Goal: Information Seeking & Learning: Learn about a topic

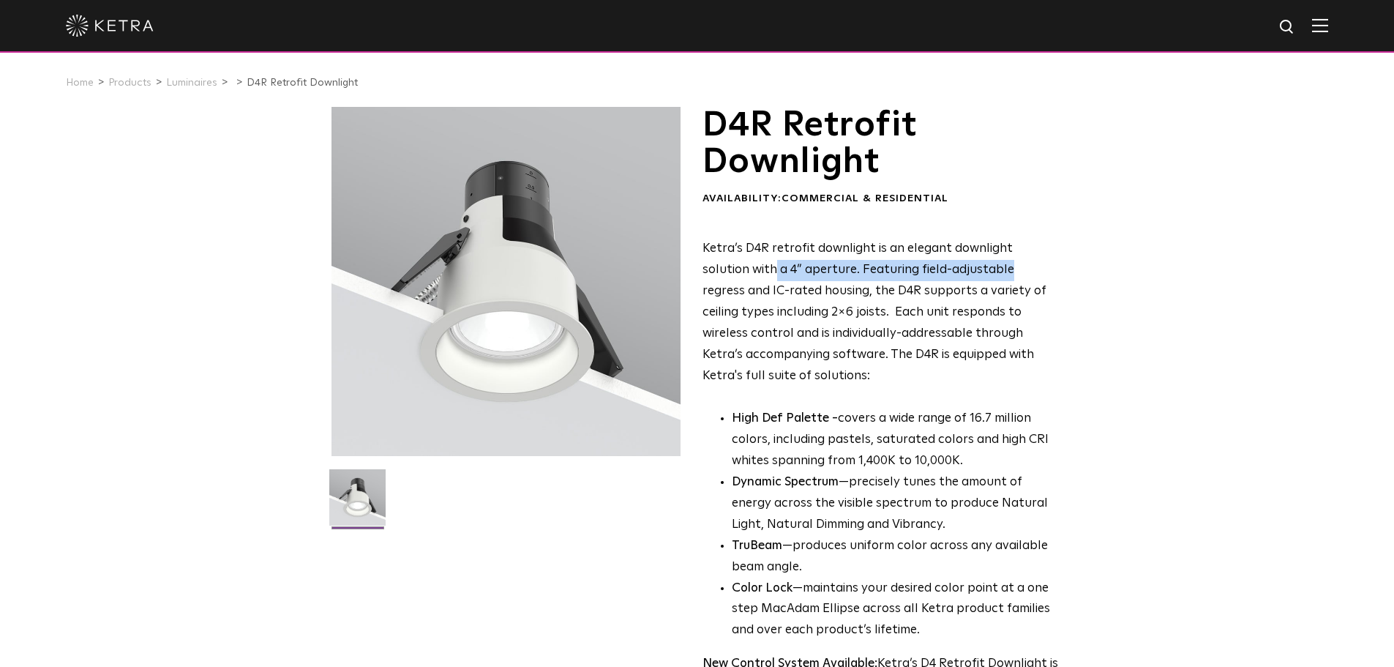
drag, startPoint x: 727, startPoint y: 269, endPoint x: 959, endPoint y: 271, distance: 232.0
click at [959, 271] on p "Ketra’s D4R retrofit downlight is an elegant downlight solution with a 4” apert…" at bounding box center [881, 313] width 356 height 148
click at [888, 288] on p "Ketra’s D4R retrofit downlight is an elegant downlight solution with a 4” apert…" at bounding box center [881, 313] width 356 height 148
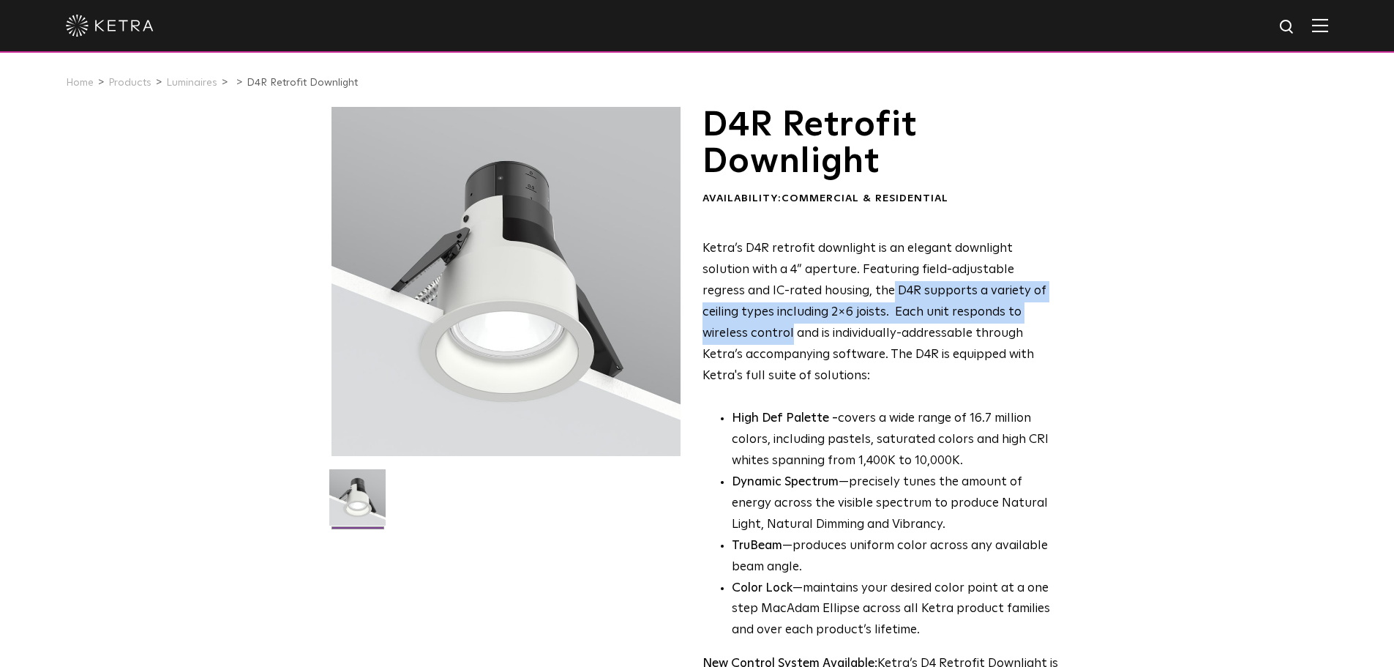
drag, startPoint x: 804, startPoint y: 298, endPoint x: 1038, endPoint y: 314, distance: 234.0
click at [1038, 314] on p "Ketra’s D4R retrofit downlight is an elegant downlight solution with a 4” apert…" at bounding box center [881, 313] width 356 height 148
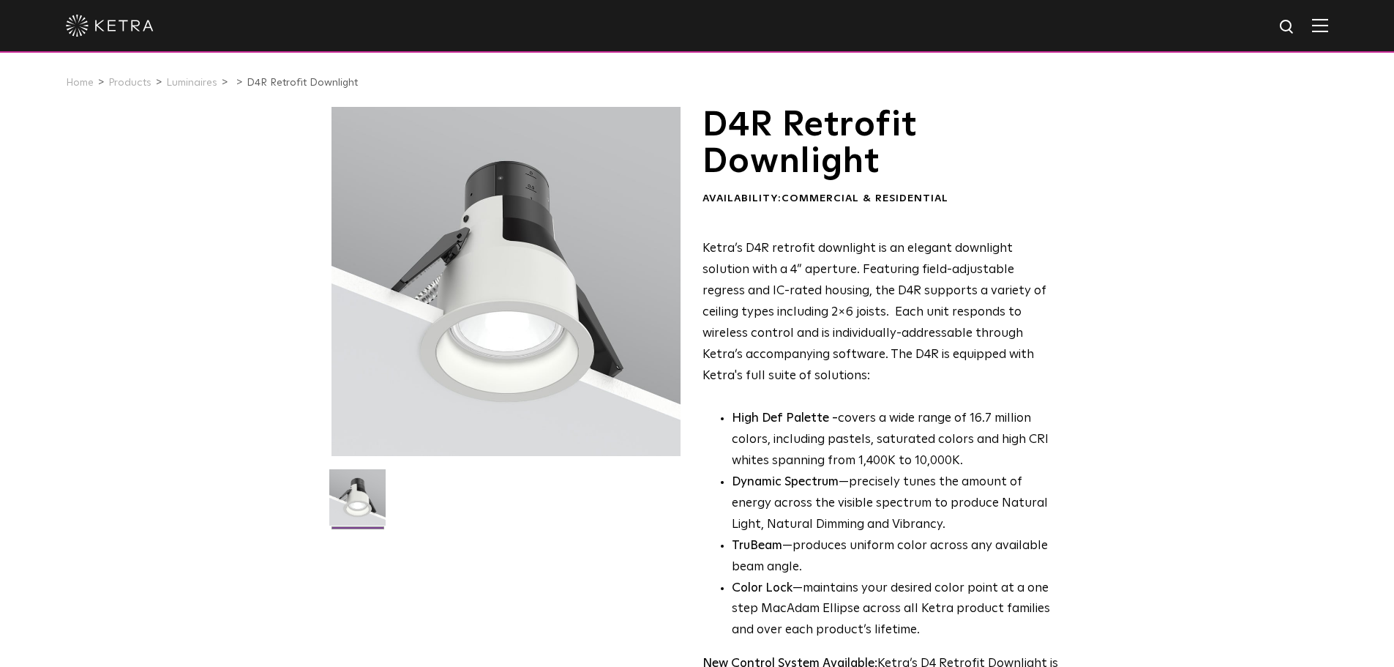
click at [982, 326] on p "Ketra’s D4R retrofit downlight is an elegant downlight solution with a 4” apert…" at bounding box center [881, 313] width 356 height 148
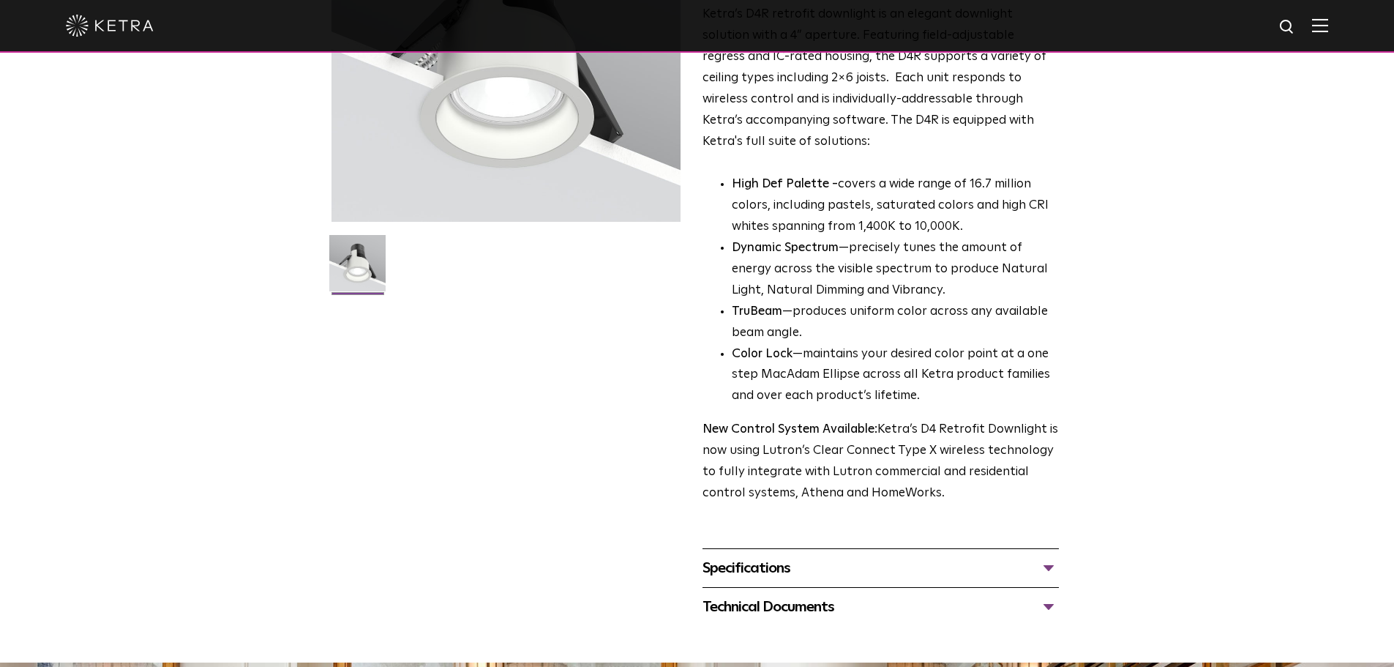
scroll to position [293, 0]
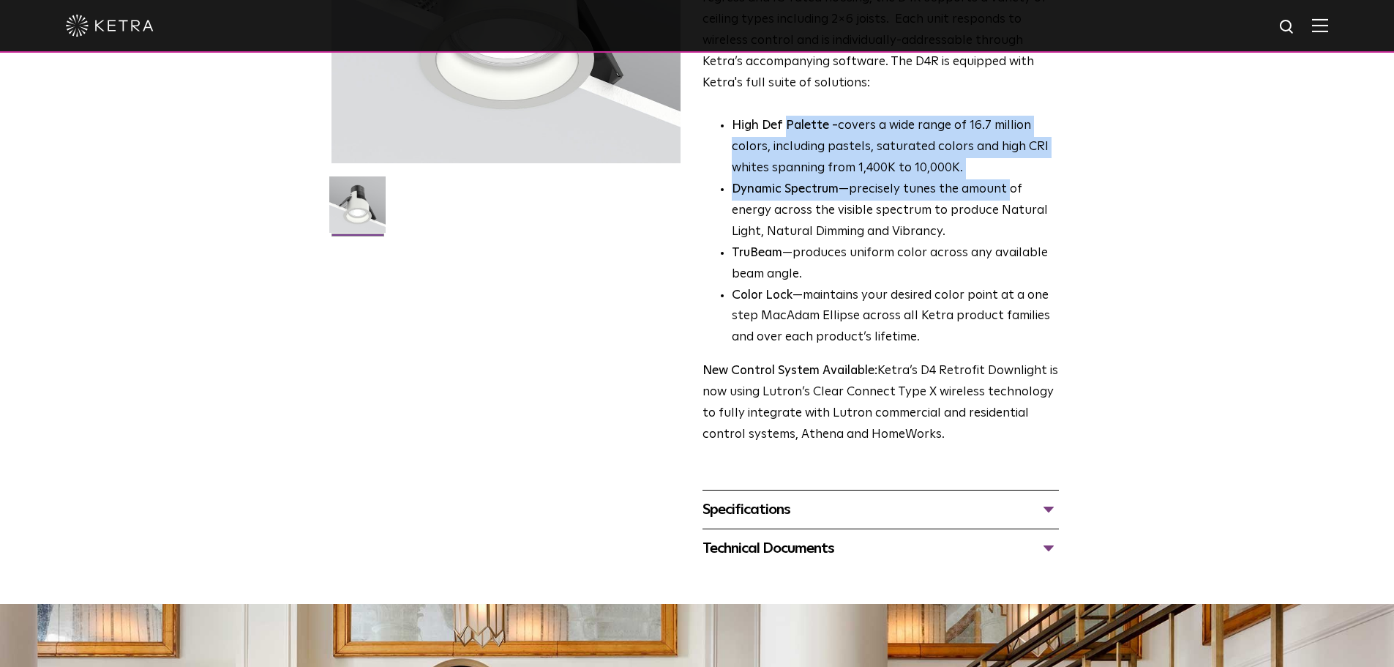
drag, startPoint x: 784, startPoint y: 128, endPoint x: 1008, endPoint y: 195, distance: 233.9
click at [1008, 195] on ul "High Def Palette - covers a wide range of 16.7 million colors, including pastel…" at bounding box center [881, 232] width 356 height 233
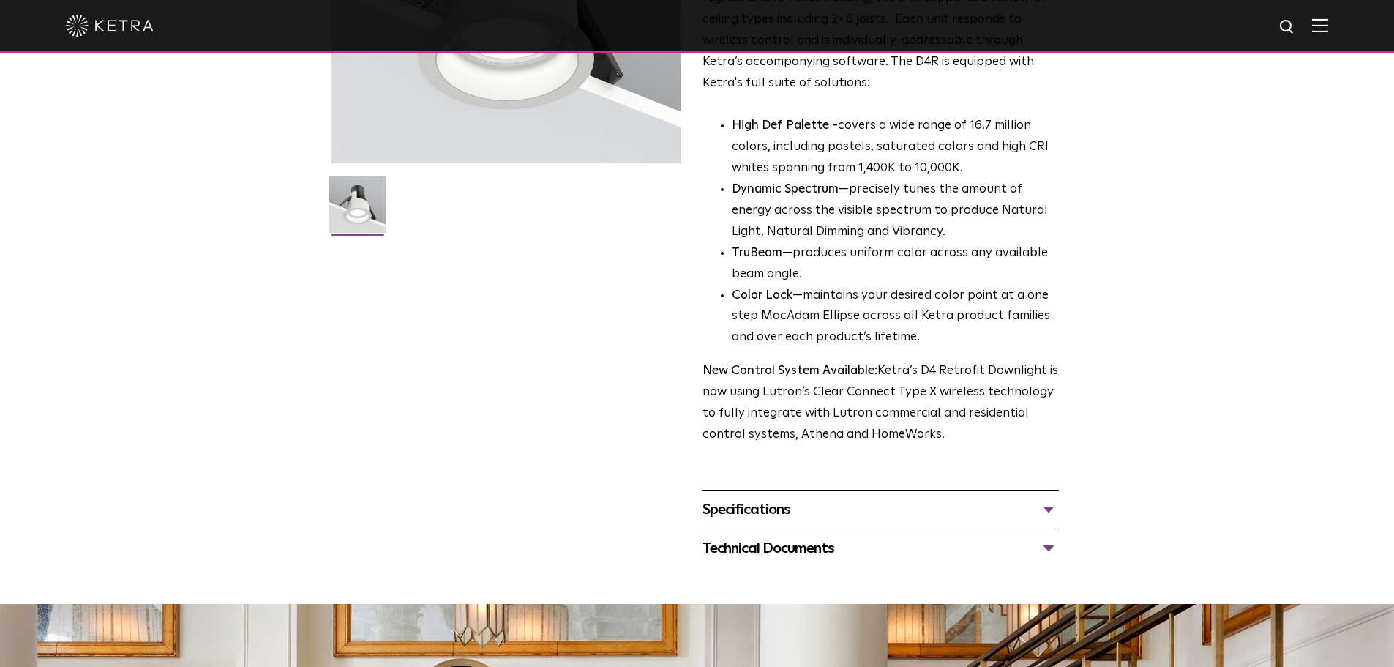
click at [952, 202] on li "Dynamic Spectrum —precisely tunes the amount of energy across the visible spect…" at bounding box center [895, 211] width 327 height 64
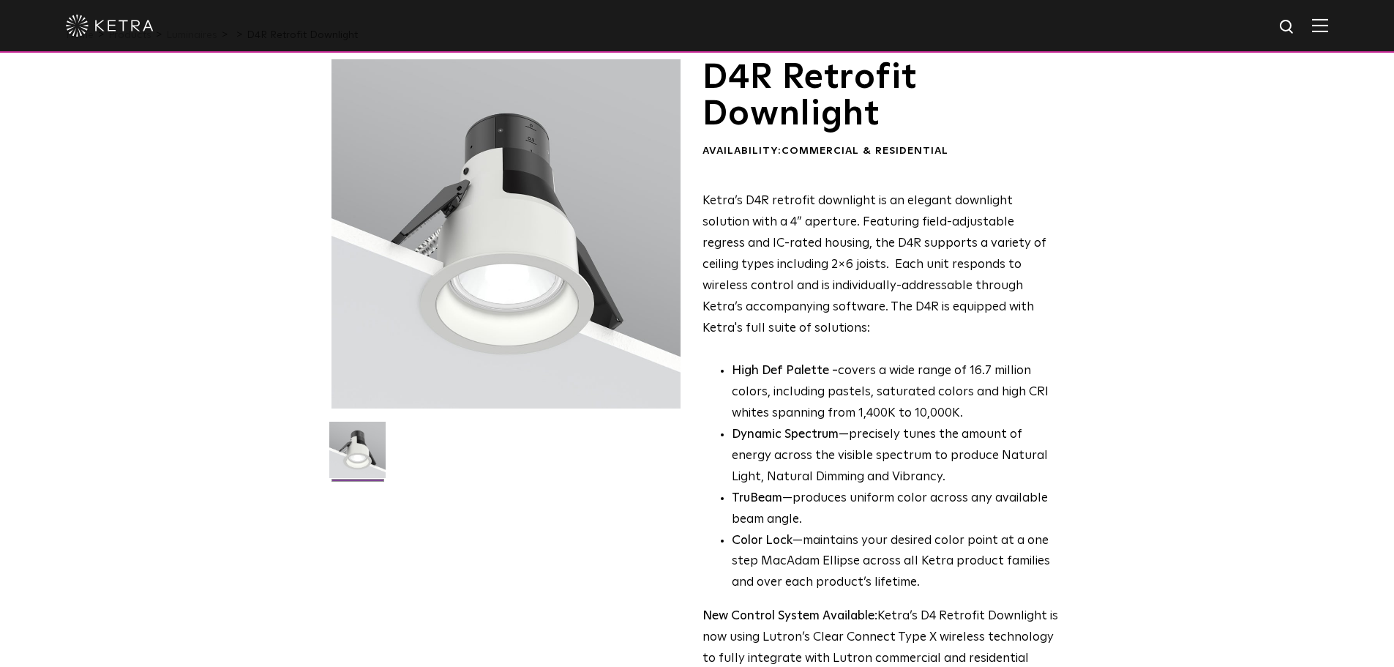
scroll to position [73, 0]
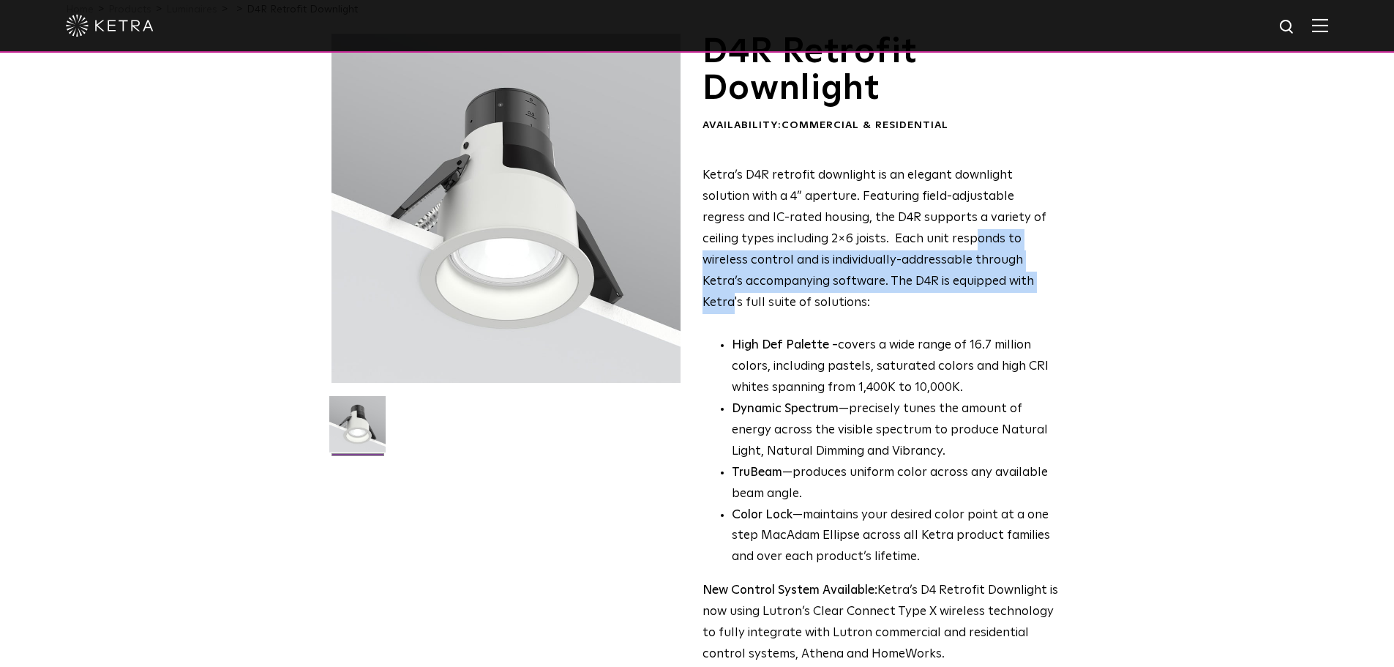
drag, startPoint x: 902, startPoint y: 249, endPoint x: 935, endPoint y: 281, distance: 46.6
click at [935, 281] on p "Ketra’s D4R retrofit downlight is an elegant downlight solution with a 4” apert…" at bounding box center [881, 239] width 356 height 148
click at [859, 272] on p "Ketra’s D4R retrofit downlight is an elegant downlight solution with a 4” apert…" at bounding box center [881, 239] width 356 height 148
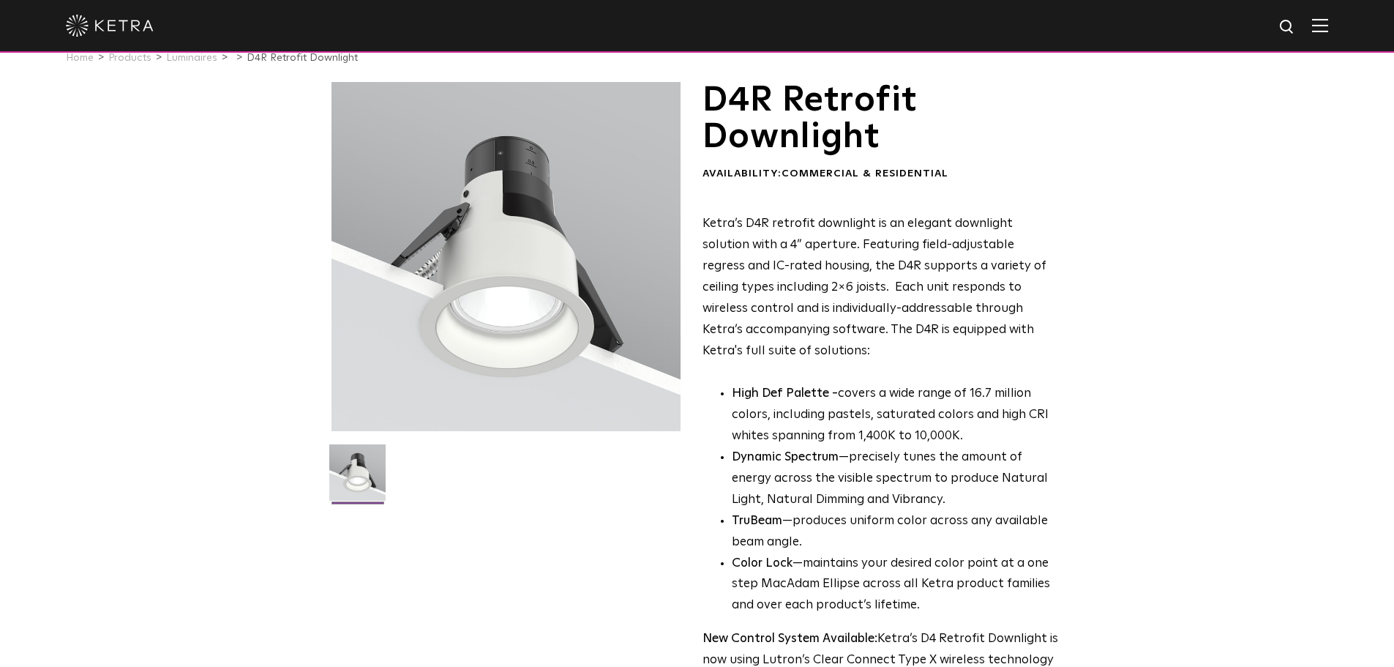
scroll to position [0, 0]
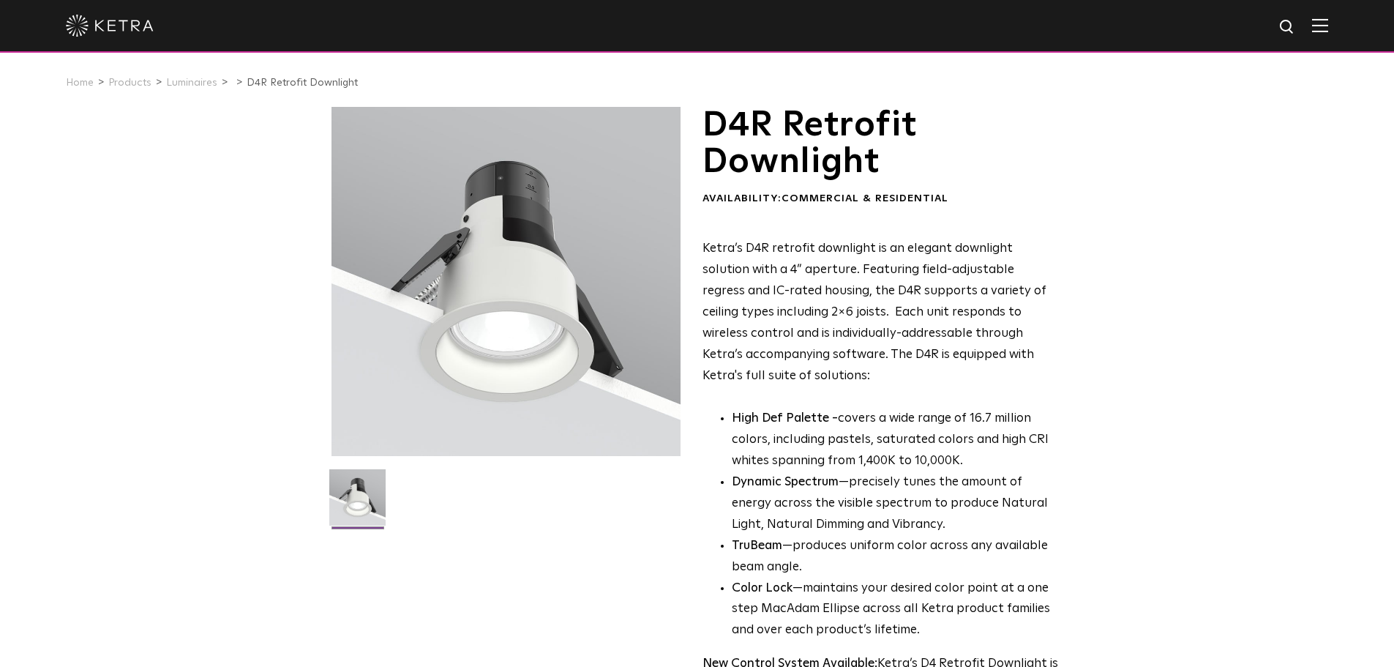
click at [1229, 277] on div "D4R Retrofit Downlight Availability: Commercial & Residential Ketra’s D4R retro…" at bounding box center [697, 483] width 1394 height 753
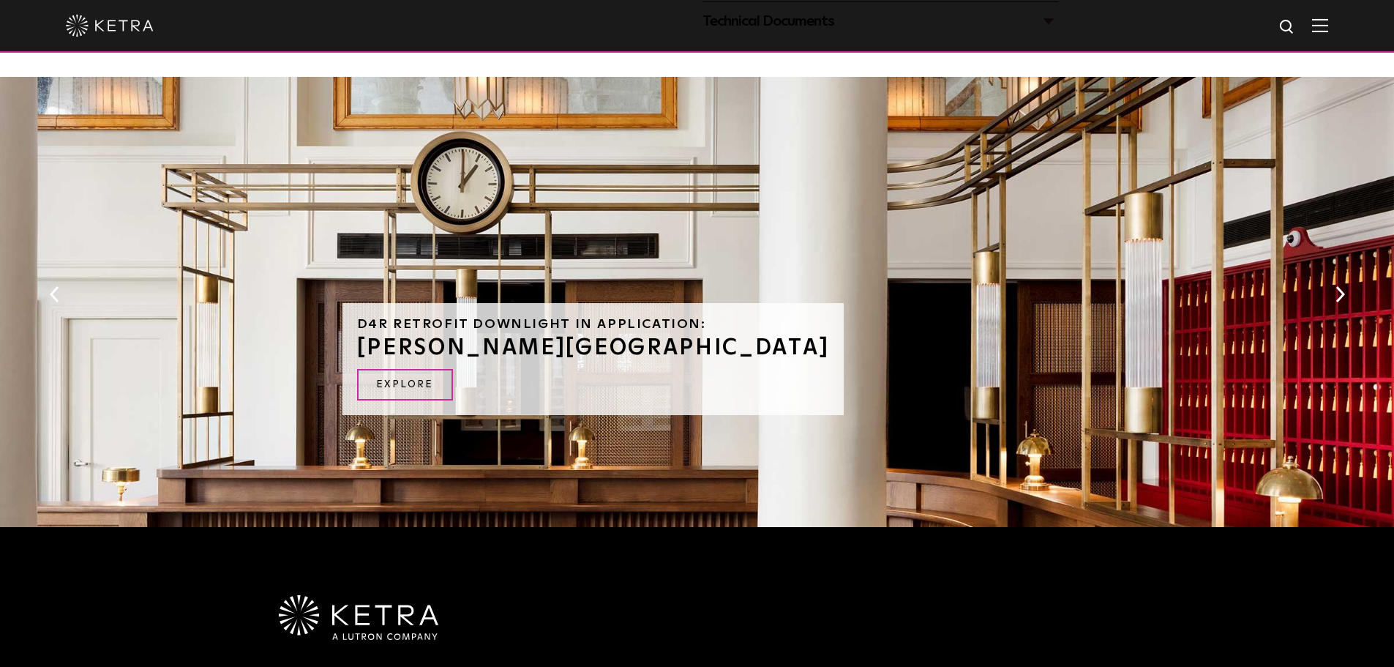
scroll to position [567, 0]
